Goal: Task Accomplishment & Management: Manage account settings

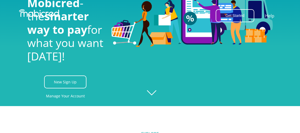
scroll to position [35, 0]
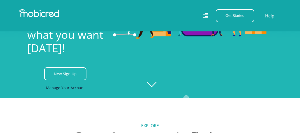
click at [65, 88] on link "Manage Your Account" at bounding box center [65, 88] width 39 height 12
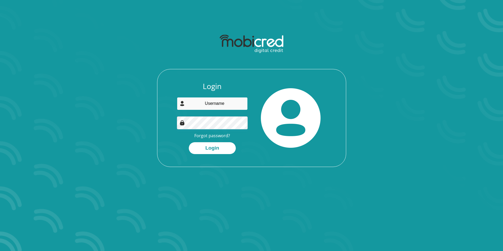
click at [220, 108] on input "email" at bounding box center [212, 103] width 71 height 13
type input "shanebohlmann@gmail.com"
click at [207, 150] on button "Login" at bounding box center [212, 149] width 47 height 12
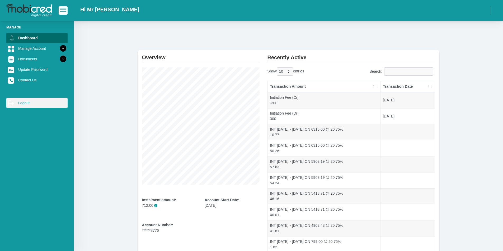
click at [20, 102] on link "log out Logout" at bounding box center [36, 103] width 61 height 10
